Goal: Information Seeking & Learning: Learn about a topic

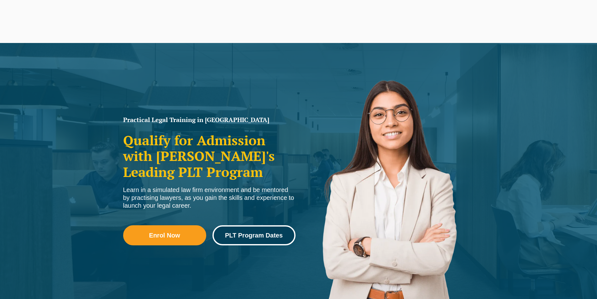
click at [236, 233] on span "PLT Program Dates" at bounding box center [254, 235] width 58 height 6
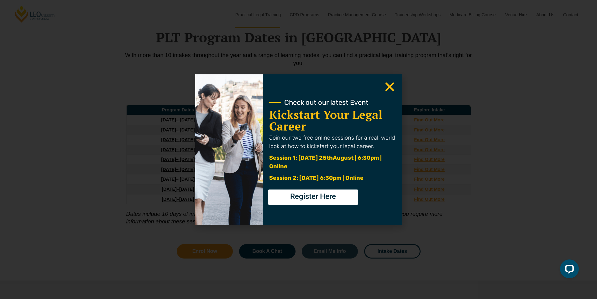
click at [387, 87] on icon "Close" at bounding box center [390, 87] width 12 height 12
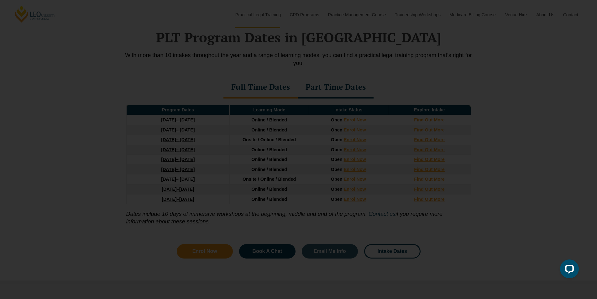
click at [388, 85] on use "Close" at bounding box center [389, 86] width 9 height 9
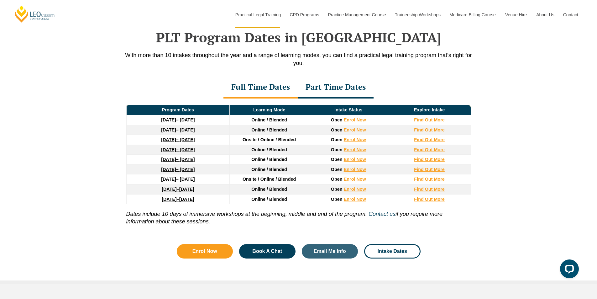
click at [324, 94] on div "Part Time Dates" at bounding box center [336, 87] width 76 height 22
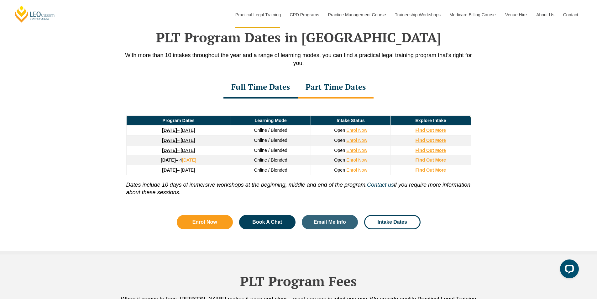
click at [250, 92] on div "Full Time Dates" at bounding box center [261, 87] width 74 height 22
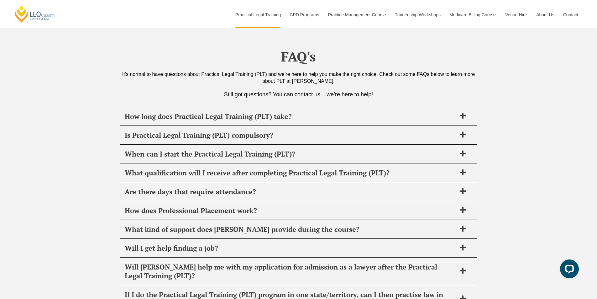
scroll to position [2947, 0]
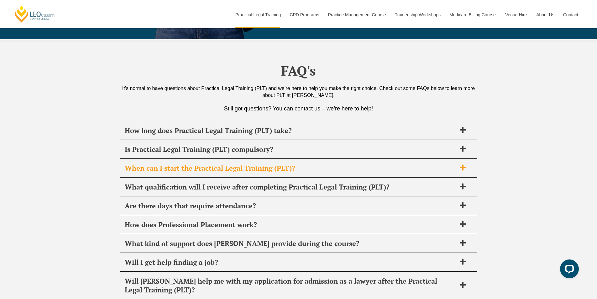
click at [197, 164] on span "When can I start the Practical Legal Training (PLT)?" at bounding box center [291, 168] width 332 height 9
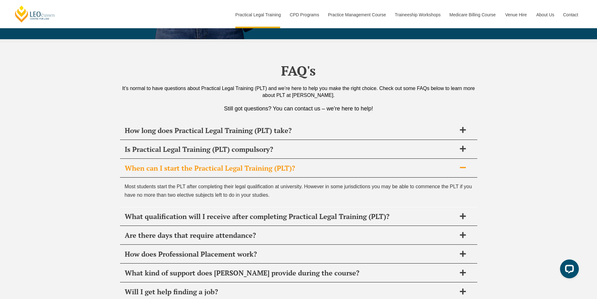
click at [228, 177] on div "Most students start the PLT after completing their legal qualification at unive…" at bounding box center [298, 191] width 357 height 29
click at [286, 177] on div "Most students start the PLT after completing their legal qualification at unive…" at bounding box center [298, 191] width 357 height 29
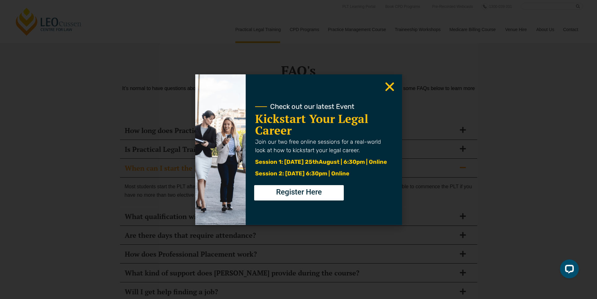
click at [384, 84] on icon "Close" at bounding box center [390, 87] width 12 height 12
